Goal: Use online tool/utility: Utilize a website feature to perform a specific function

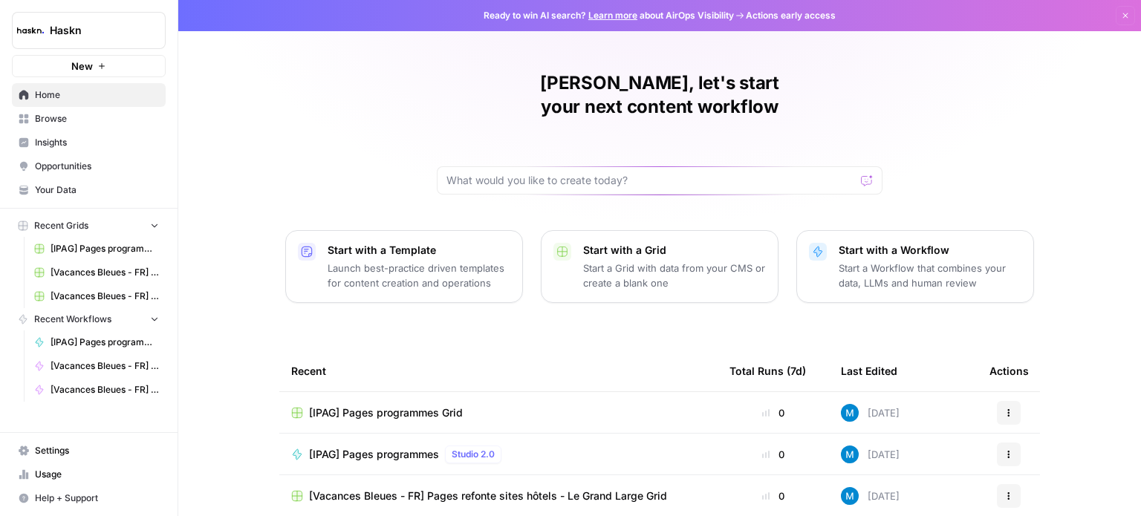
click at [54, 118] on span "Browse" at bounding box center [97, 118] width 124 height 13
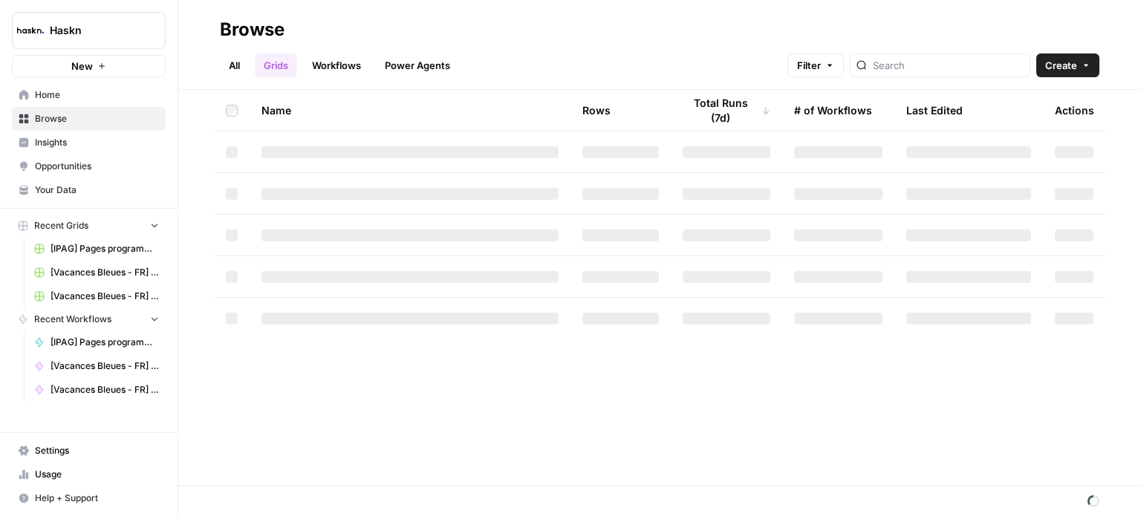
click at [233, 56] on link "All" at bounding box center [234, 65] width 29 height 24
click at [923, 59] on input "search" at bounding box center [948, 65] width 151 height 15
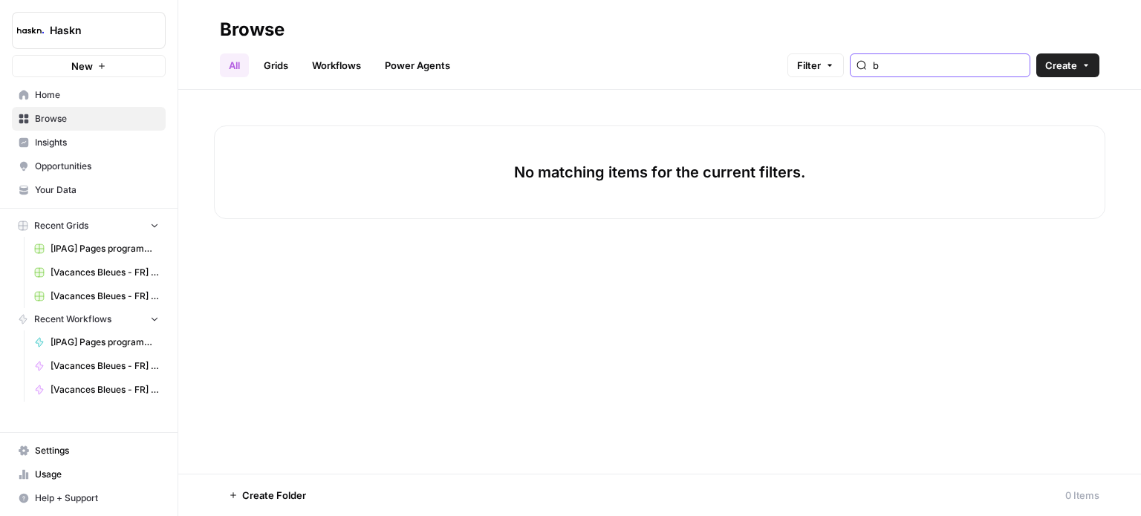
type input "b"
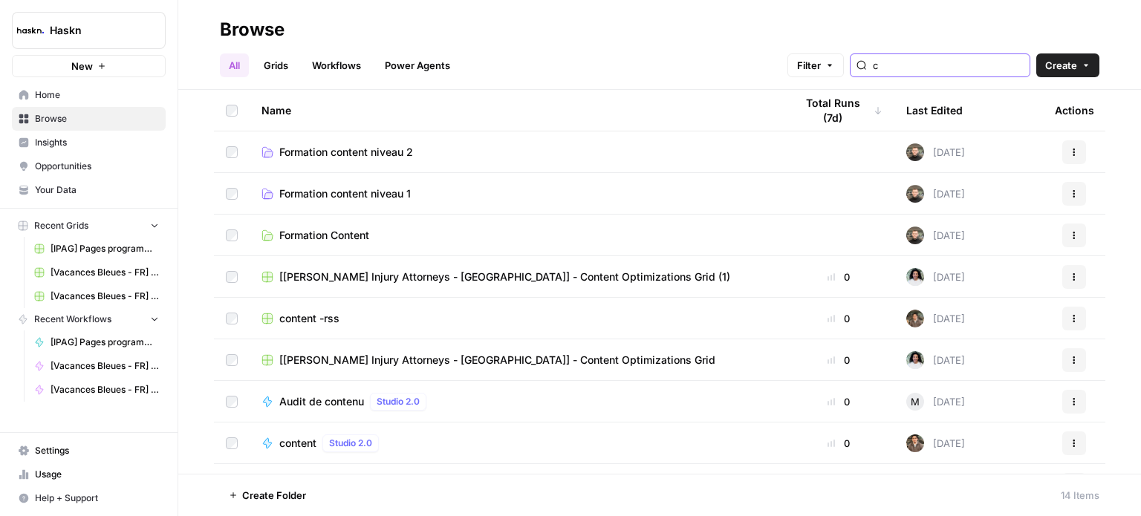
type input "c"
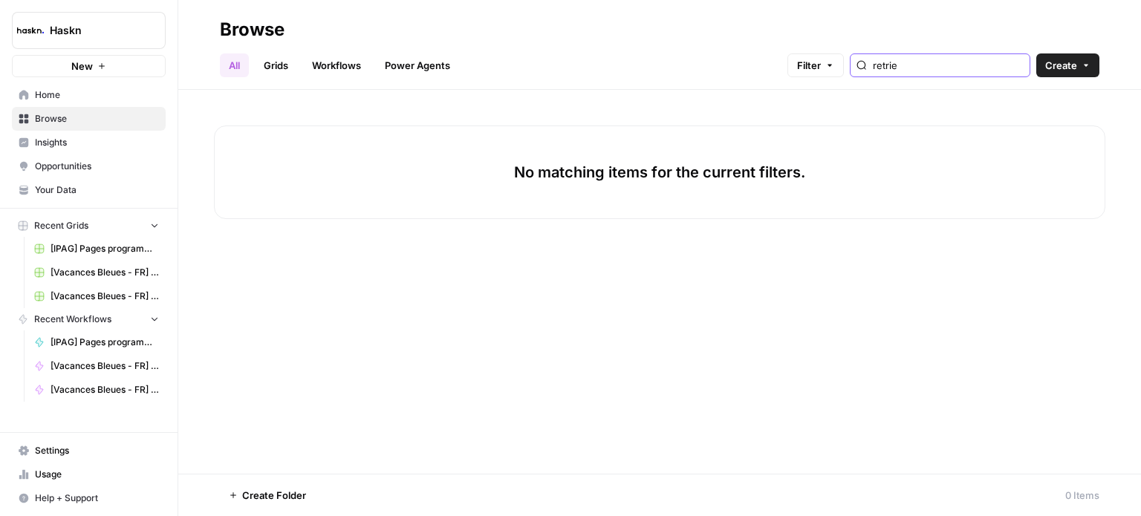
type input "retrie"
click at [333, 65] on link "Workflows" at bounding box center [336, 65] width 67 height 24
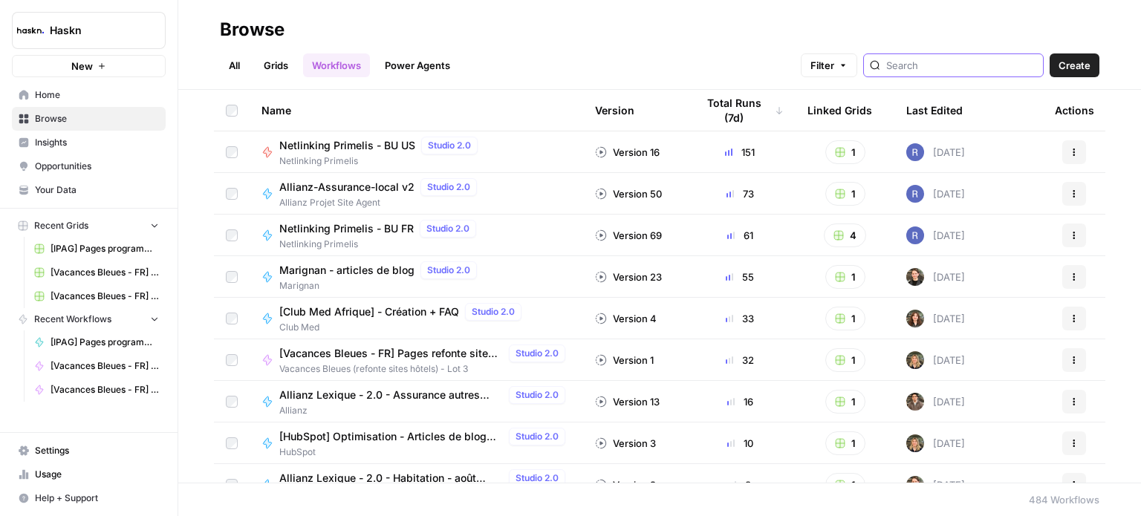
click at [912, 63] on input "search" at bounding box center [961, 65] width 151 height 15
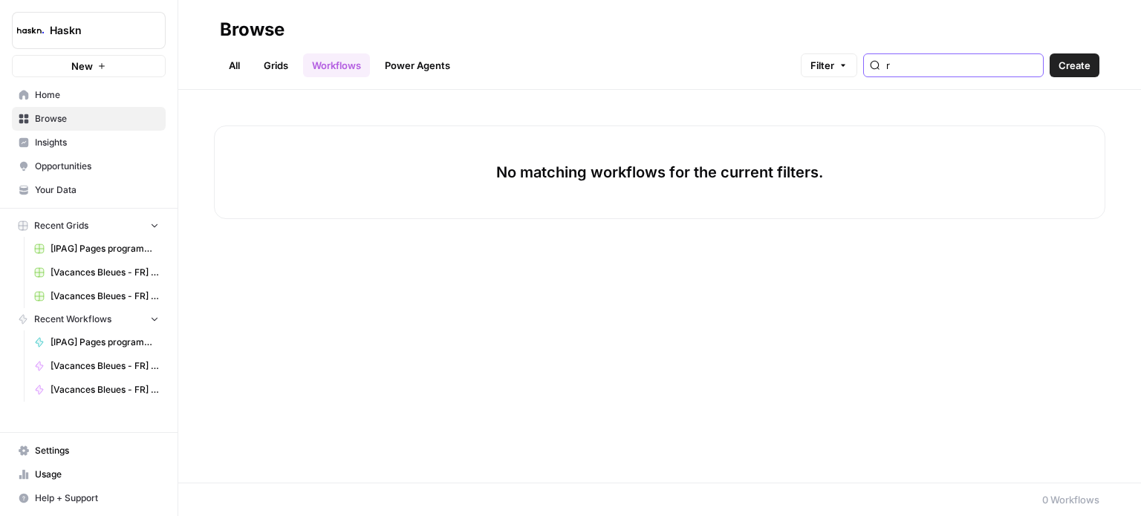
type input "r"
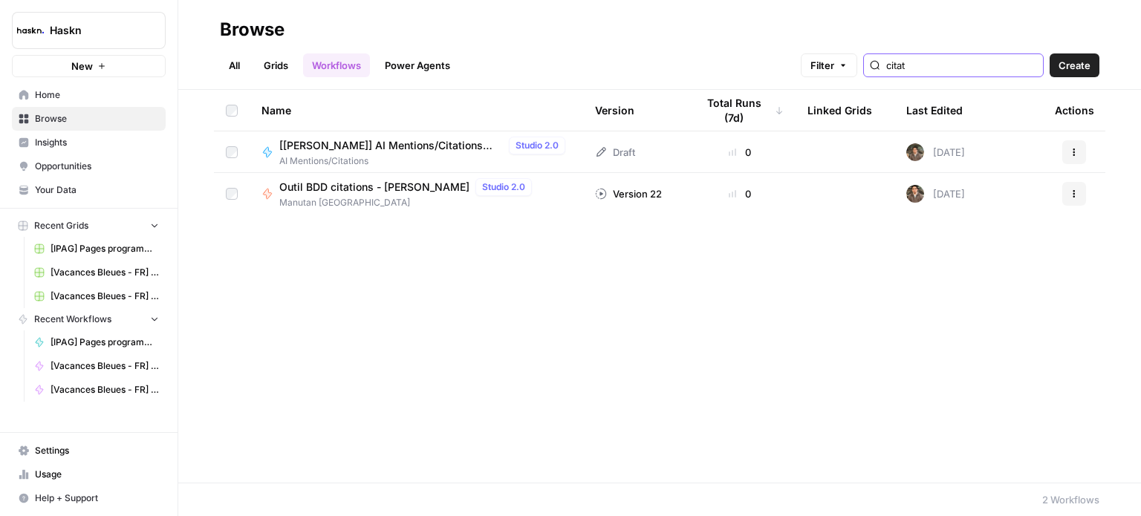
type input "citat"
click at [368, 186] on span "Outil BDD citations - [PERSON_NAME]" at bounding box center [374, 187] width 190 height 15
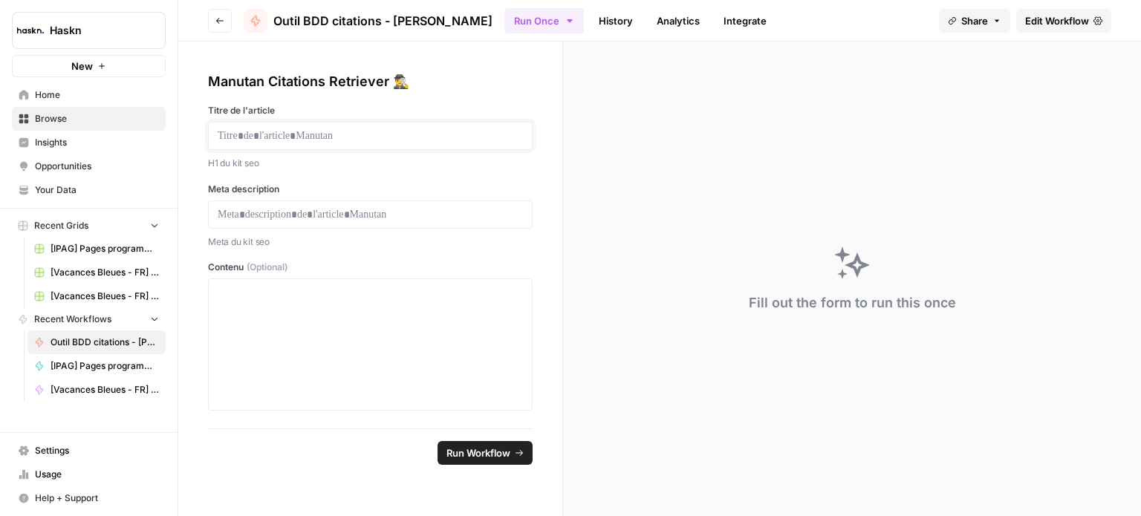
click at [374, 134] on p at bounding box center [370, 136] width 305 height 15
click at [395, 221] on div at bounding box center [370, 215] width 325 height 28
click at [381, 215] on p at bounding box center [370, 214] width 305 height 15
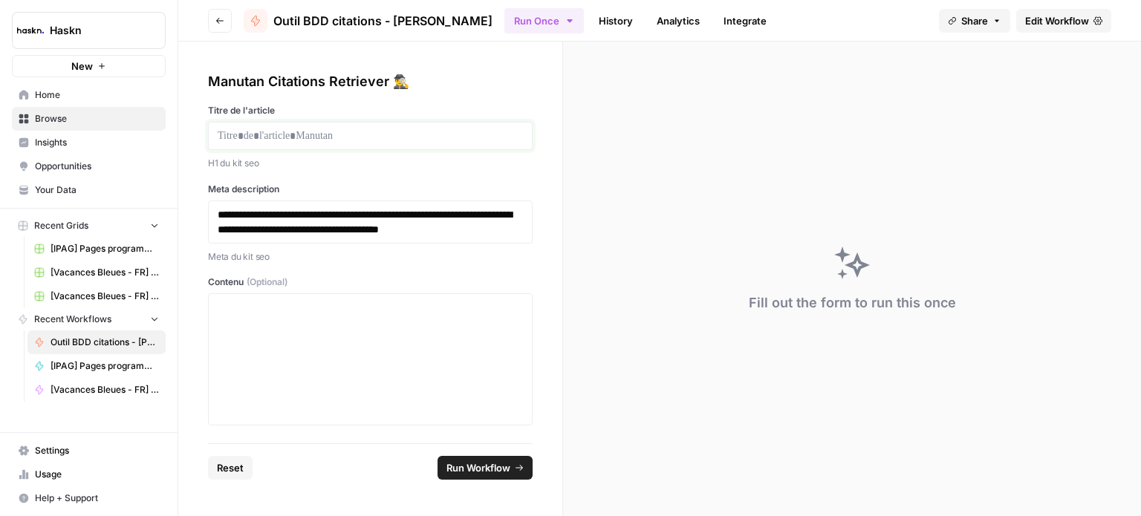
click at [340, 135] on p at bounding box center [370, 136] width 305 height 15
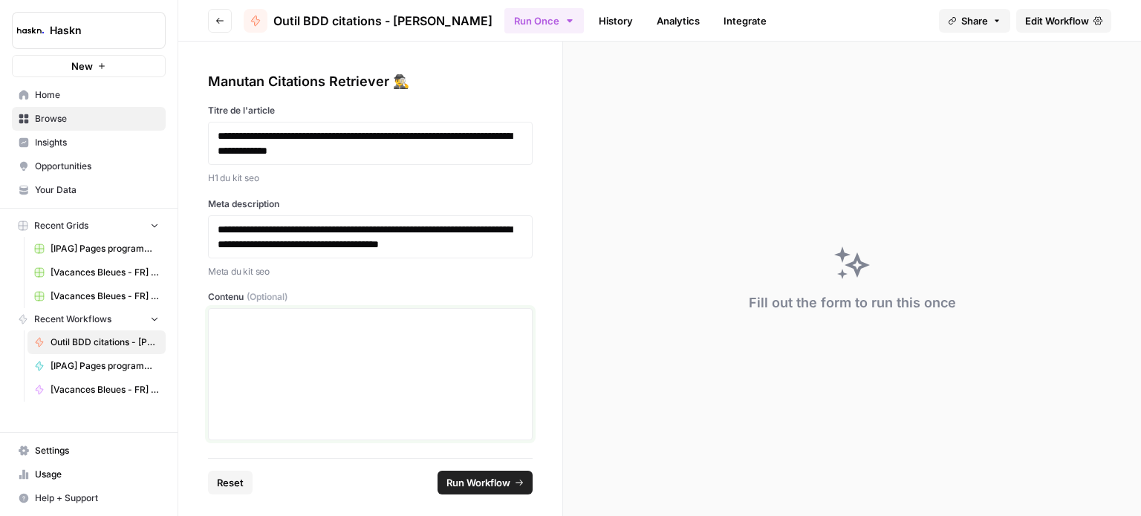
click at [312, 339] on div at bounding box center [370, 374] width 305 height 119
click at [255, 322] on p at bounding box center [370, 322] width 305 height 15
click at [487, 488] on span "Run Workflow" at bounding box center [479, 483] width 64 height 15
